Goal: Task Accomplishment & Management: Manage account settings

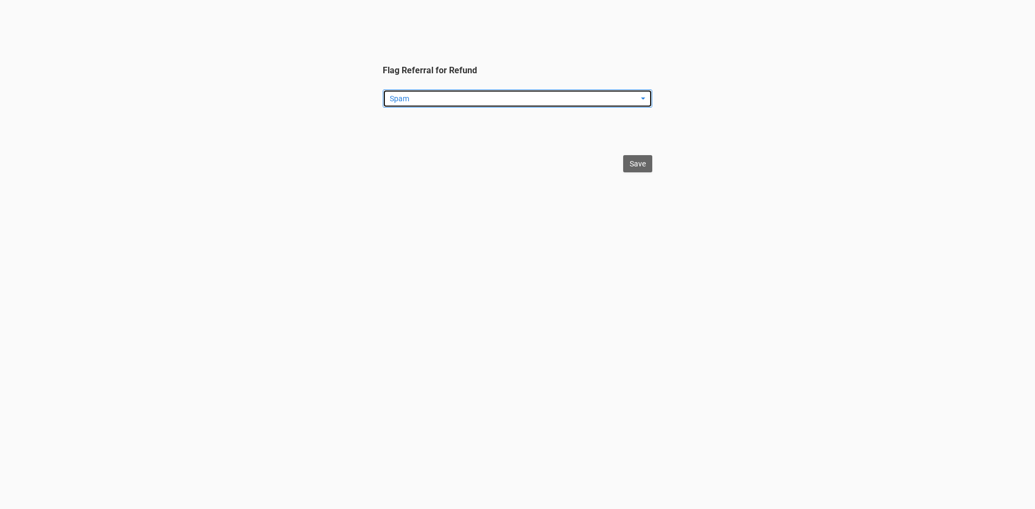
click at [421, 89] on button "Spam" at bounding box center [517, 98] width 269 height 18
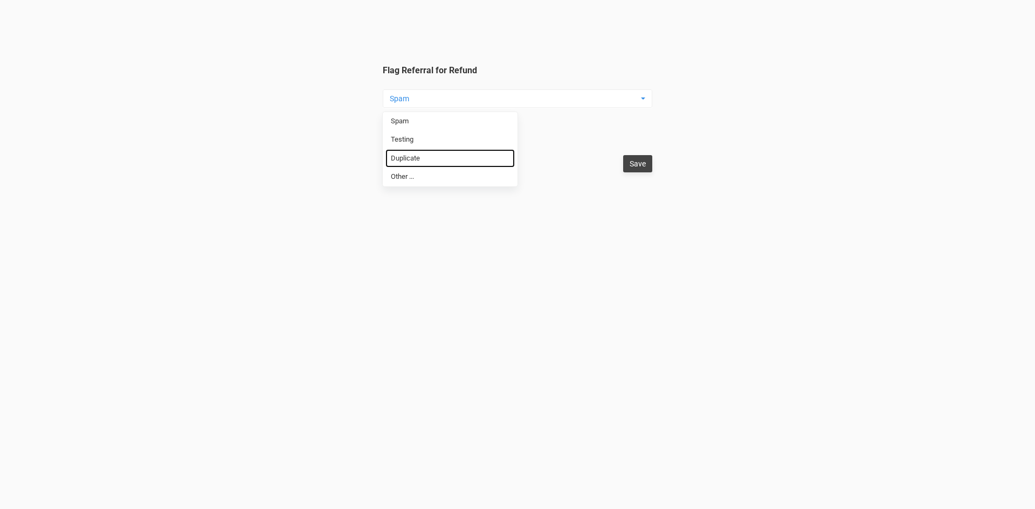
drag, startPoint x: 438, startPoint y: 156, endPoint x: 628, endPoint y: 167, distance: 190.6
click at [440, 156] on link "Duplicate" at bounding box center [449, 158] width 129 height 19
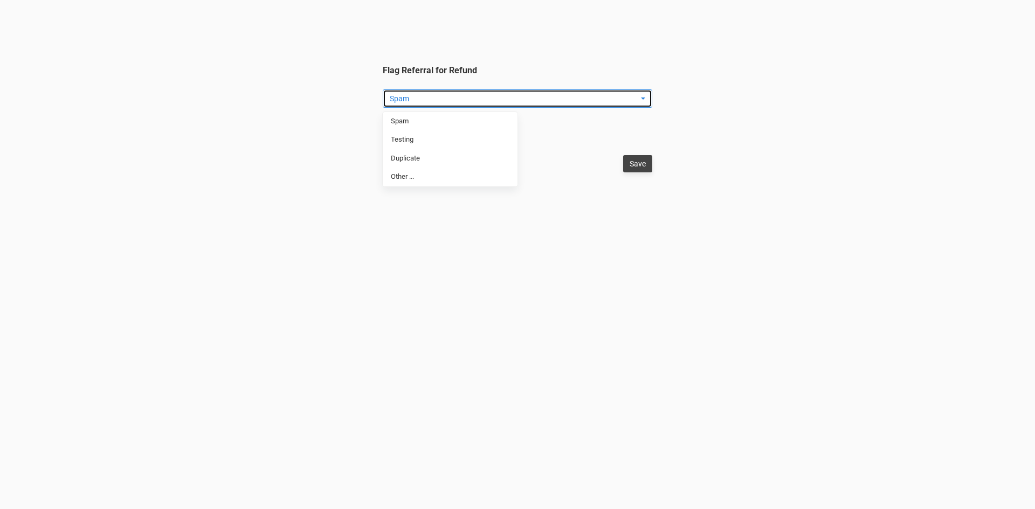
select select "Duplicate"
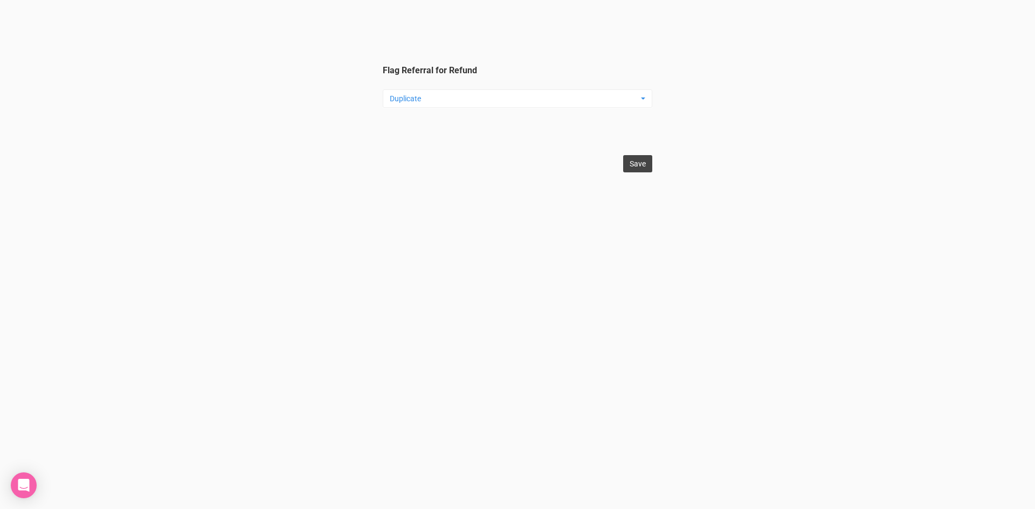
click at [635, 164] on input "Save" at bounding box center [637, 163] width 29 height 17
type input "Save"
